Goal: Information Seeking & Learning: Understand process/instructions

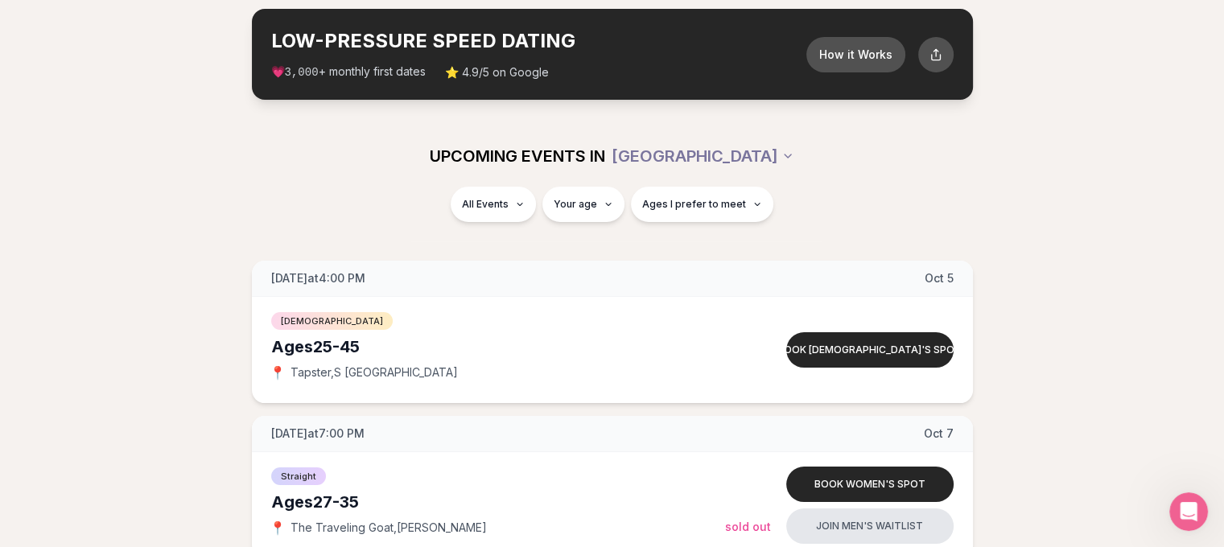
scroll to position [0, 6]
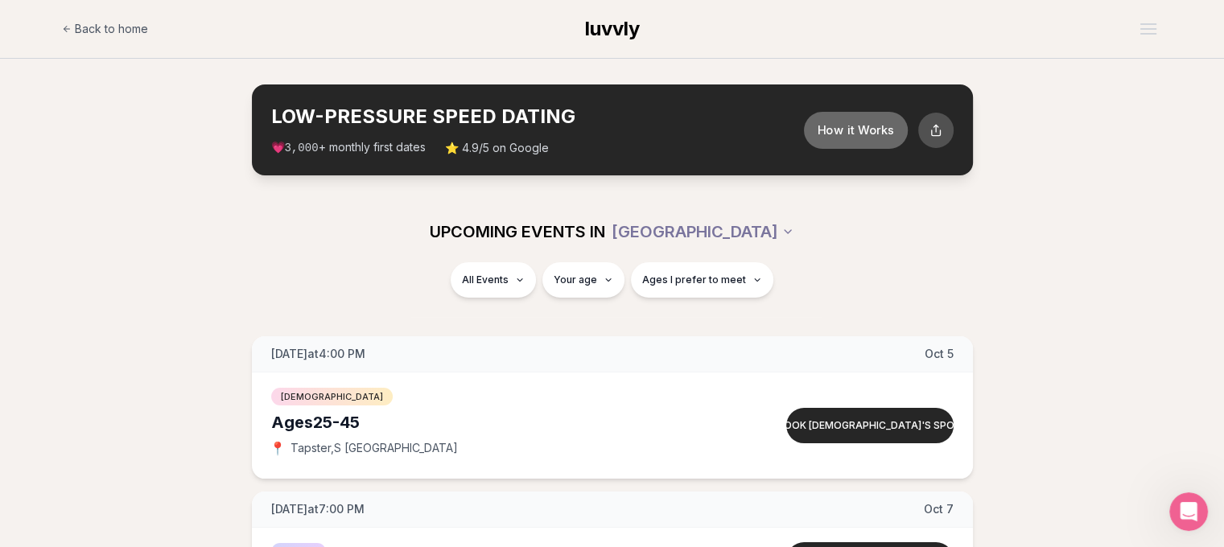
click at [859, 118] on button "How it Works" at bounding box center [855, 129] width 104 height 37
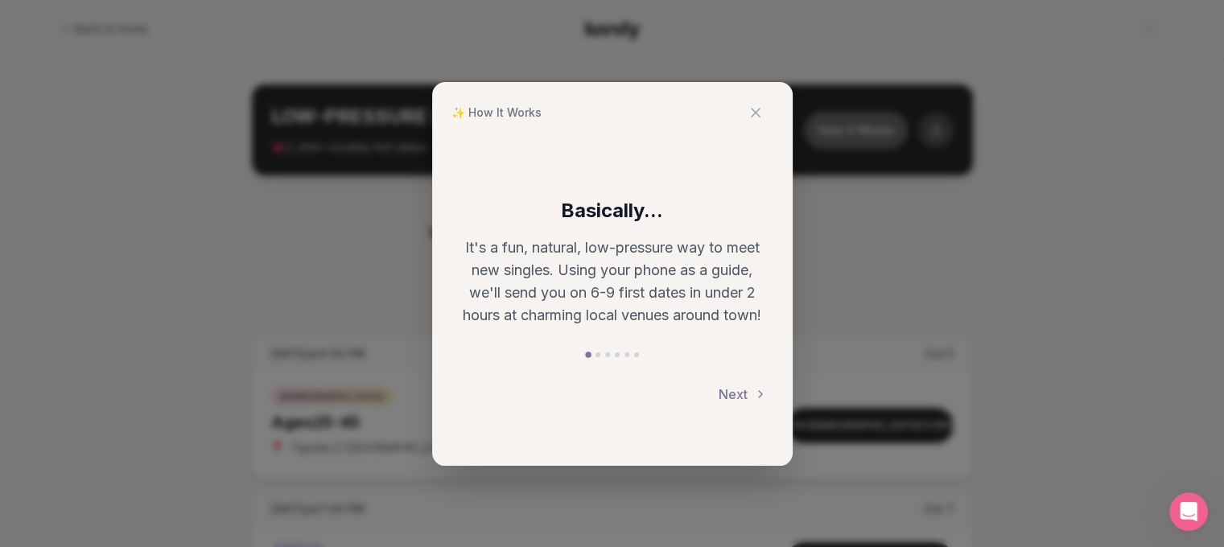
scroll to position [0, 0]
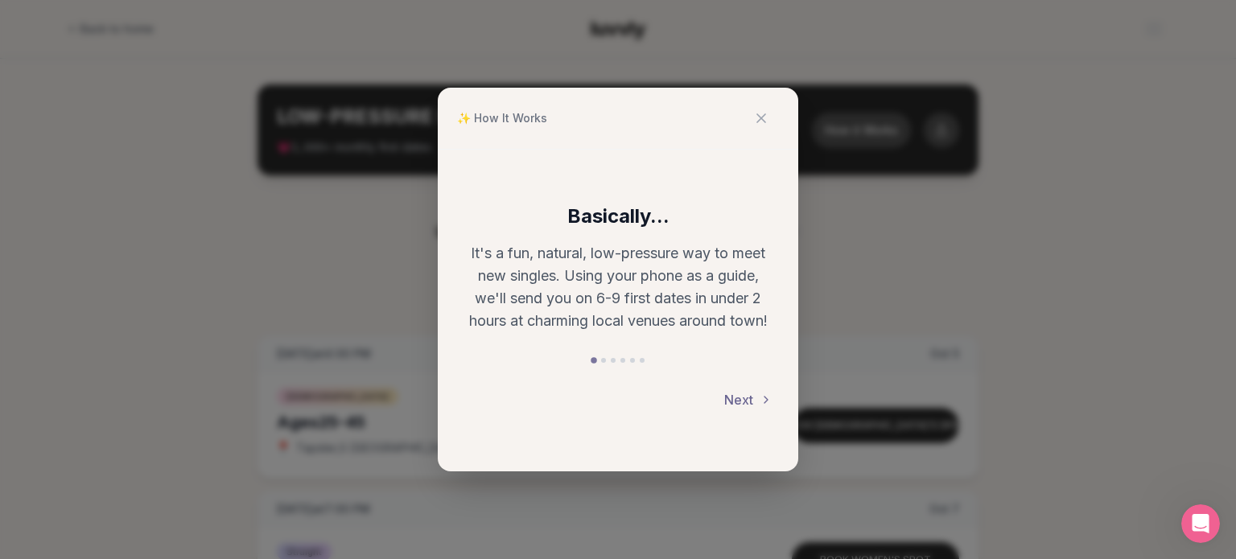
click at [755, 401] on button "Next" at bounding box center [748, 399] width 48 height 35
click at [737, 401] on button "Next" at bounding box center [748, 399] width 48 height 35
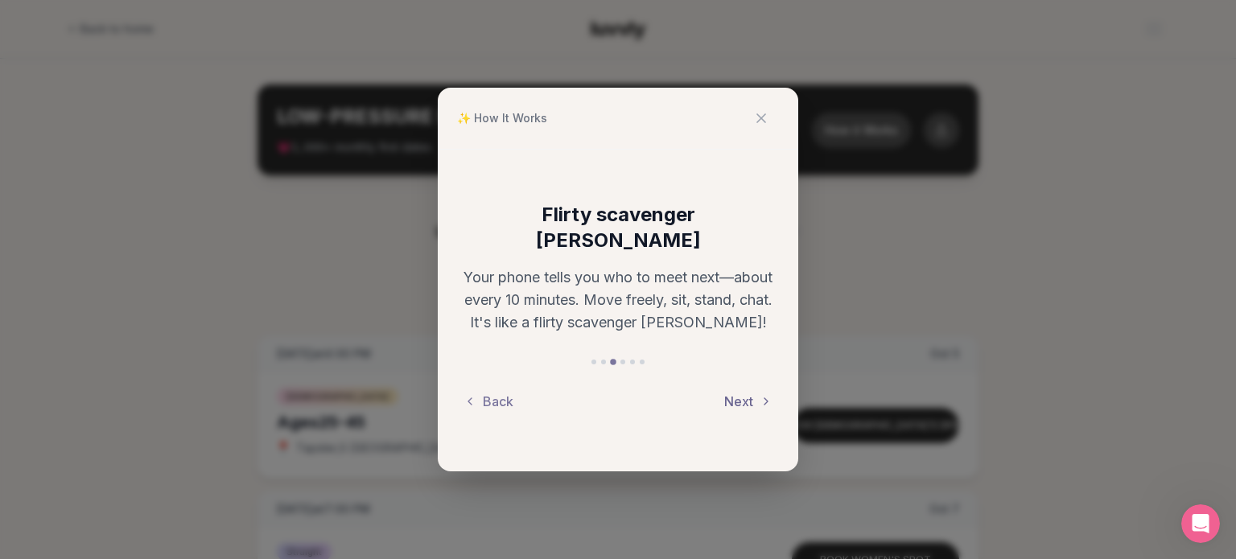
click at [753, 386] on button "Next" at bounding box center [748, 401] width 48 height 35
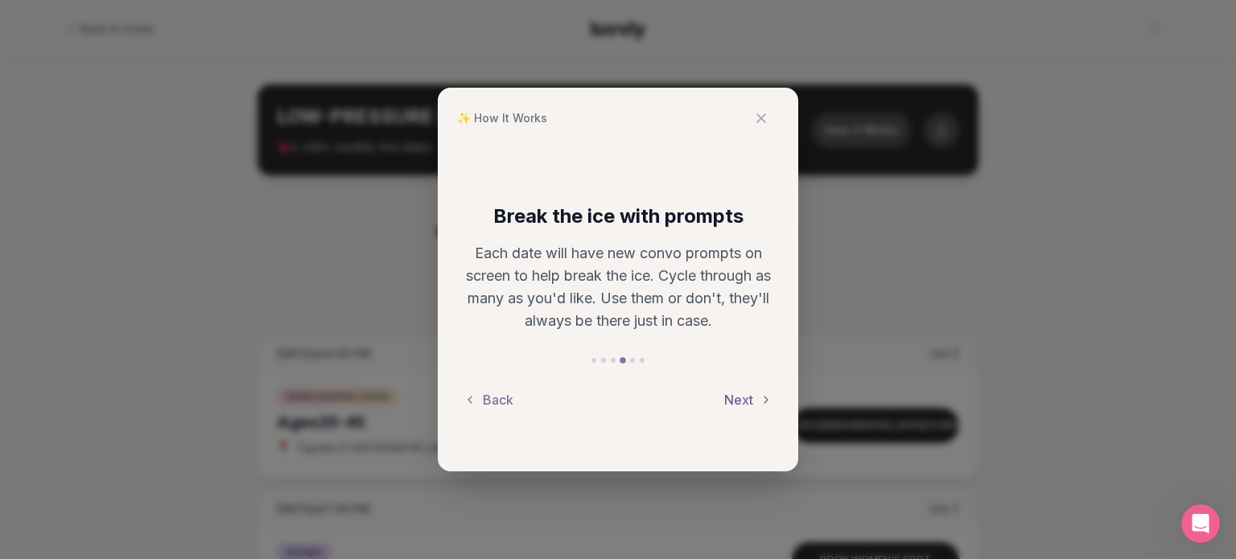
click at [753, 386] on button "Next" at bounding box center [748, 399] width 48 height 35
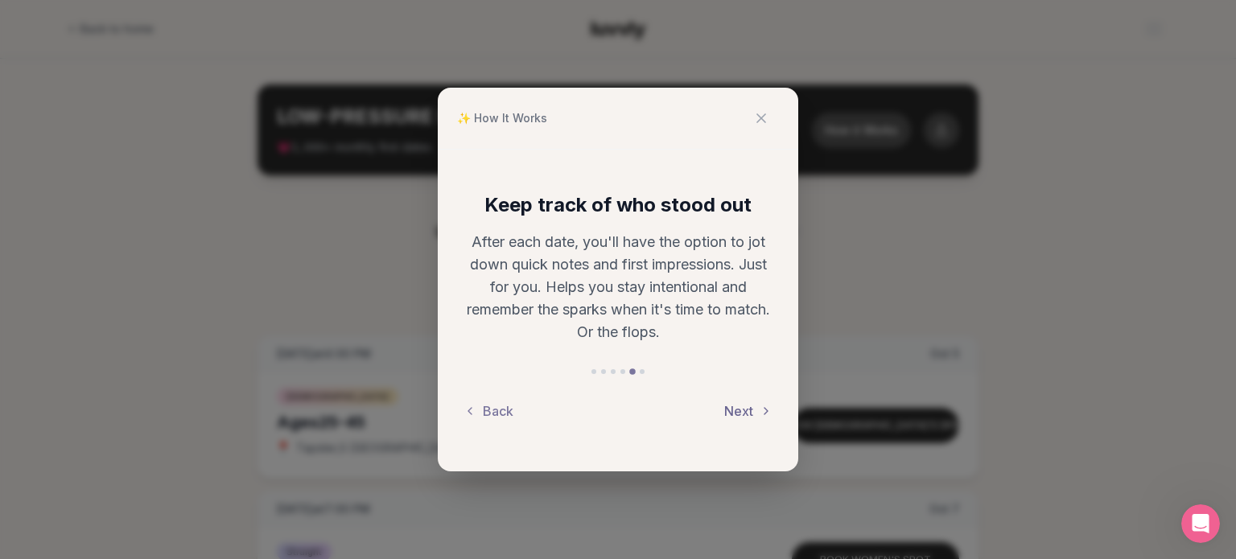
click at [757, 418] on button "Next" at bounding box center [748, 410] width 48 height 35
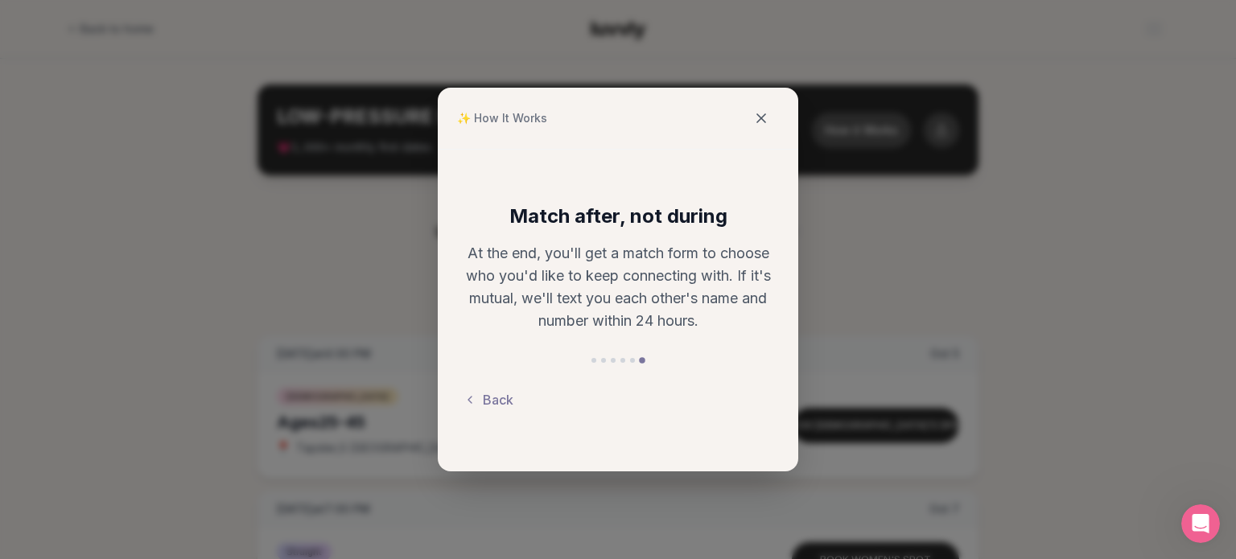
click at [763, 119] on icon at bounding box center [761, 118] width 16 height 16
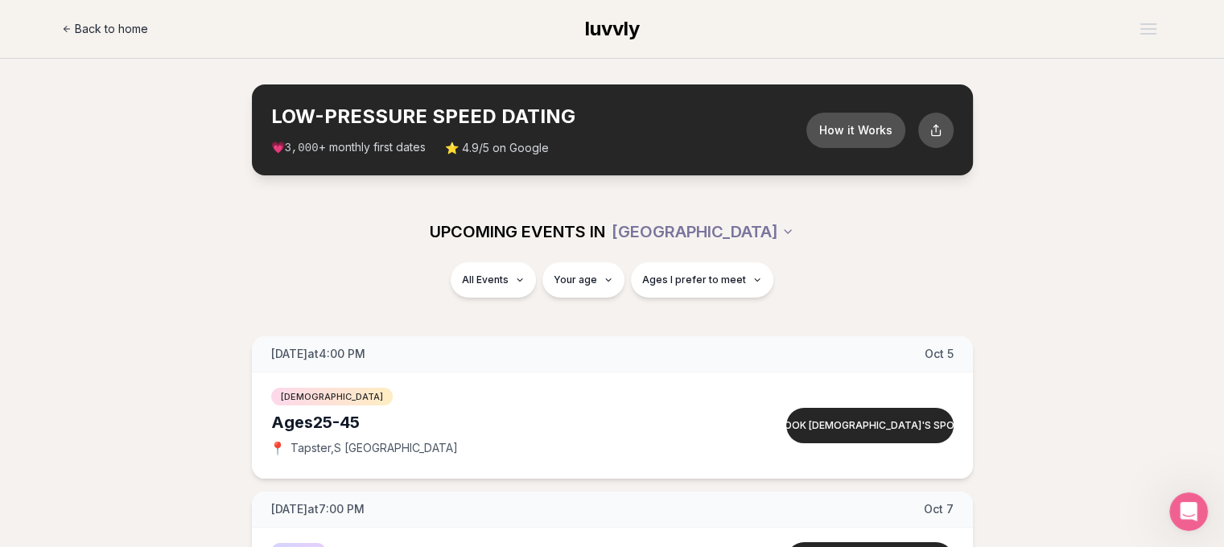
click at [104, 27] on span "Back to home" at bounding box center [111, 29] width 73 height 16
